Goal: Navigation & Orientation: Find specific page/section

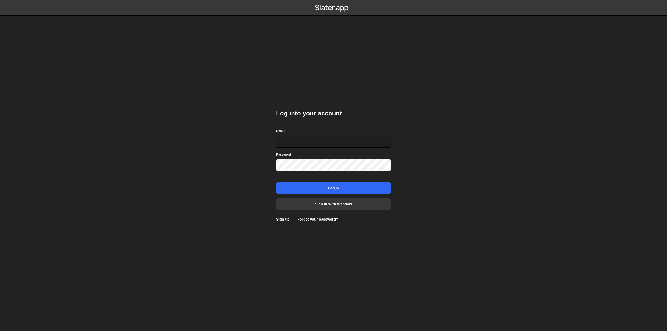
type input "[EMAIL_ADDRESS][DOMAIN_NAME]"
click at [325, 187] on input "Log in" at bounding box center [333, 188] width 115 height 12
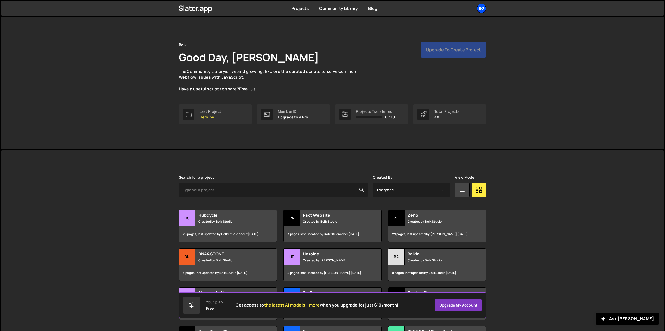
click at [482, 8] on div "Bo" at bounding box center [481, 8] width 9 height 9
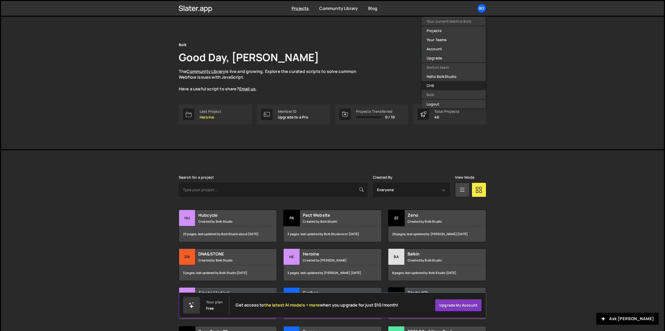
click at [438, 85] on link "DHB" at bounding box center [453, 85] width 65 height 9
